Goal: Information Seeking & Learning: Learn about a topic

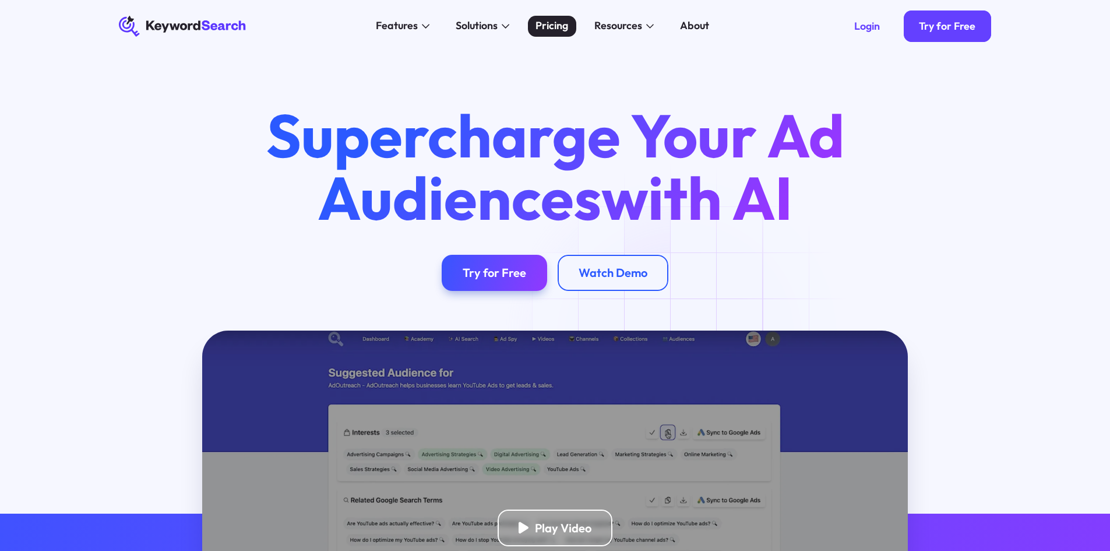
click at [570, 22] on link "Pricing" at bounding box center [552, 26] width 48 height 21
